Goal: Task Accomplishment & Management: Use online tool/utility

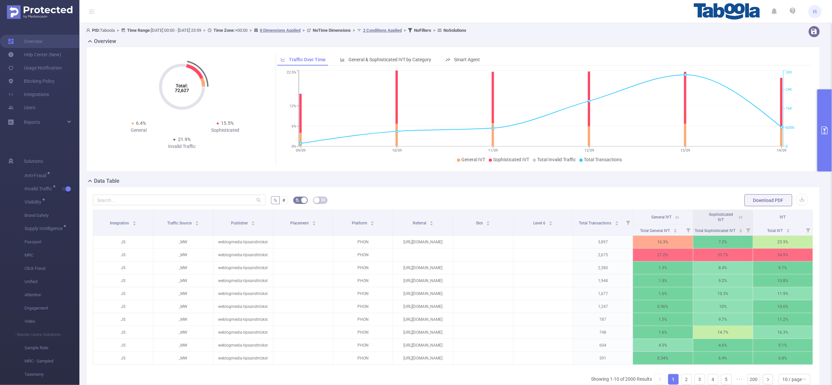
click at [829, 108] on button "primary" at bounding box center [825, 130] width 15 height 82
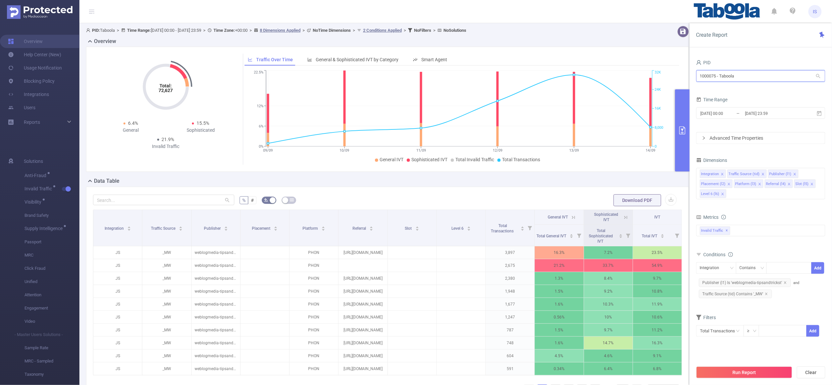
drag, startPoint x: 749, startPoint y: 77, endPoint x: 611, endPoint y: 63, distance: 138.7
click at [611, 63] on section "PID: Taboola > Time Range: [DATE] 00:00 - [DATE] 23:59 > Time Zone: +00:00 > 8 …" at bounding box center [455, 228] width 753 height 411
paste input "1073"
type input "1001073"
click at [749, 89] on li "1001073 - FT_AM_Ministerio_da_Saude_Debrito 0" at bounding box center [760, 90] width 129 height 11
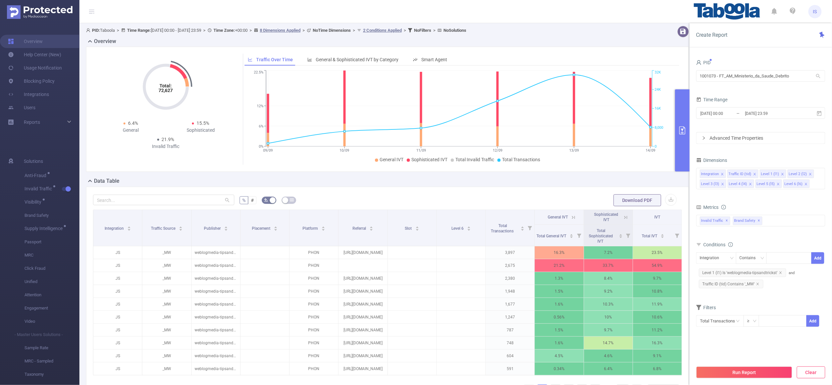
click at [808, 373] on button "Clear" at bounding box center [811, 372] width 28 height 12
type input "[DATE] 07:00"
type input "[DATE] 07:59"
click at [721, 111] on input "[DATE] 07:00" at bounding box center [727, 113] width 54 height 9
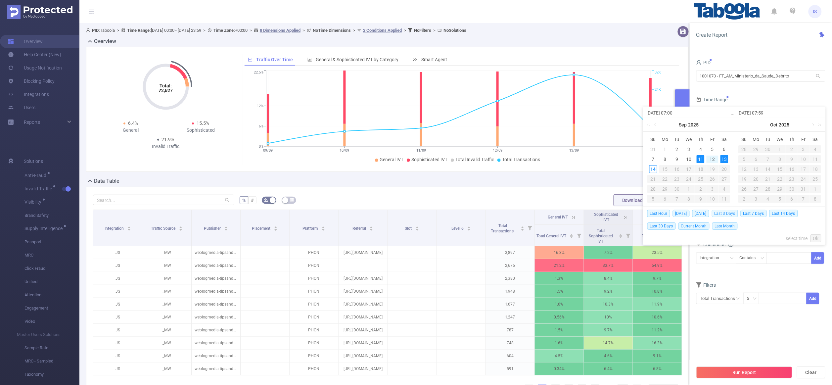
click at [730, 213] on span "Last 3 Days" at bounding box center [725, 213] width 26 height 7
type input "[DATE] 00:00"
type input "[DATE] 23:59"
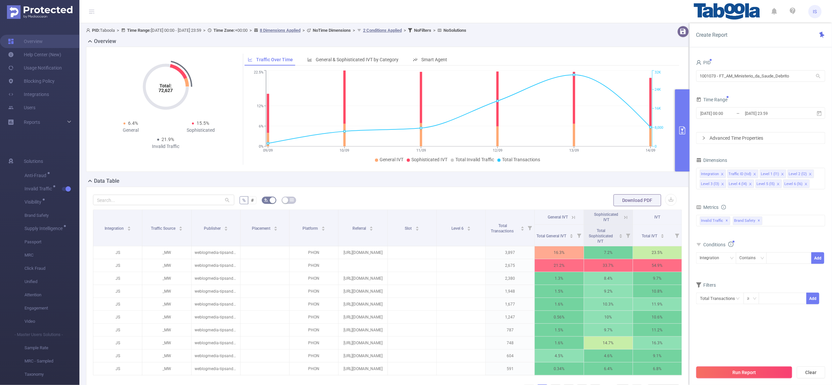
click at [758, 371] on button "Run Report" at bounding box center [744, 372] width 96 height 12
